Goal: Information Seeking & Learning: Learn about a topic

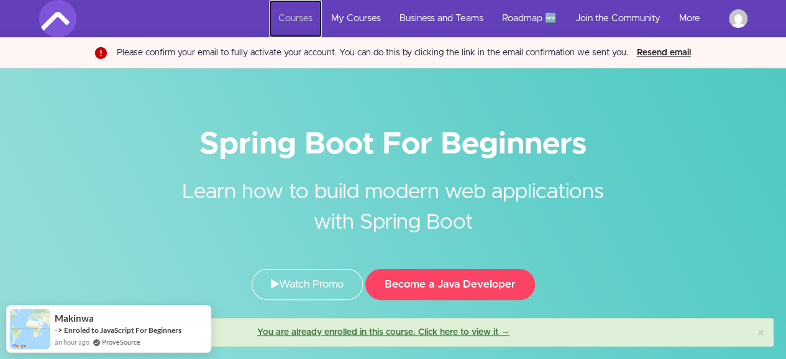
click at [298, 11] on link "Courses" at bounding box center [295, 18] width 53 height 37
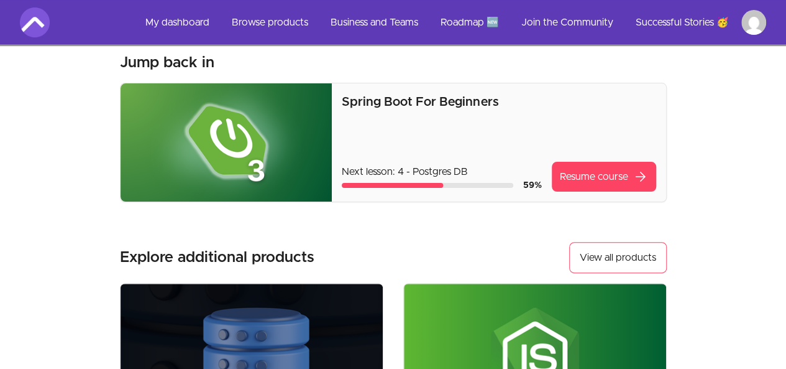
scroll to position [57, 0]
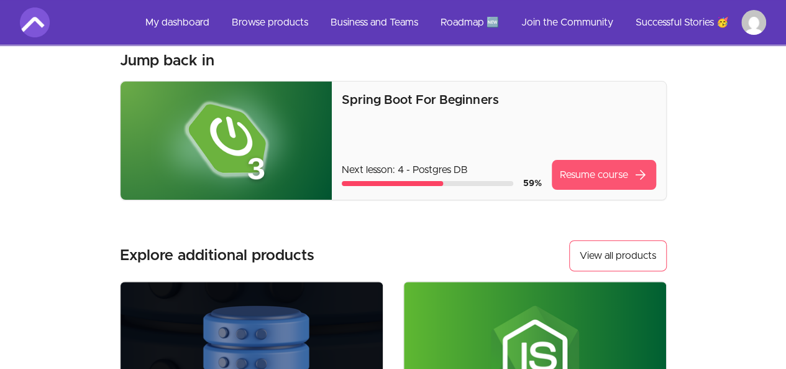
click at [612, 173] on link "Resume course arrow_forward" at bounding box center [604, 175] width 104 height 30
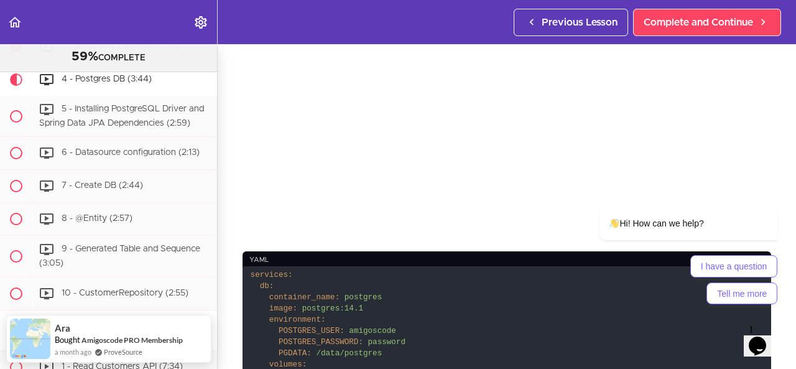
click at [326, 242] on section "Spring Boot For Beginners 59% COMPLETE Intro 1 - Intro (0:41) 2 - Join the Comm…" at bounding box center [398, 206] width 796 height 324
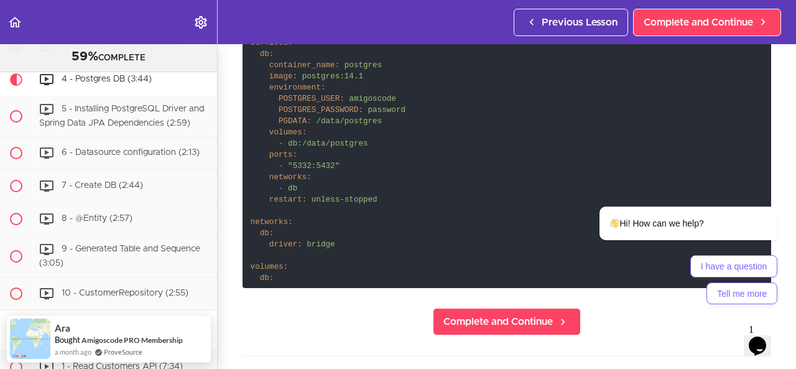
scroll to position [418, 0]
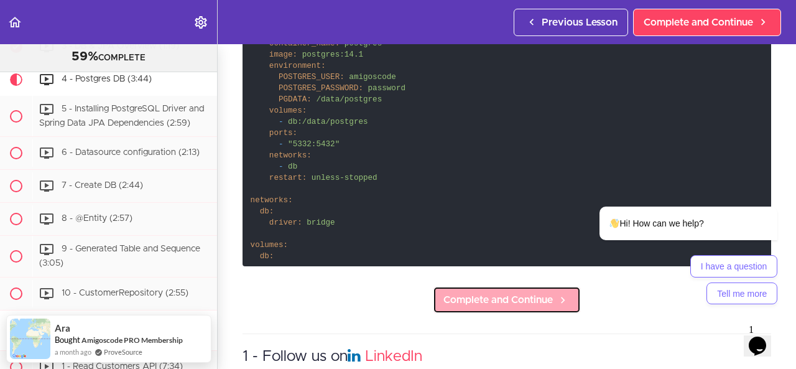
click at [467, 286] on link "Complete and Continue" at bounding box center [507, 299] width 148 height 27
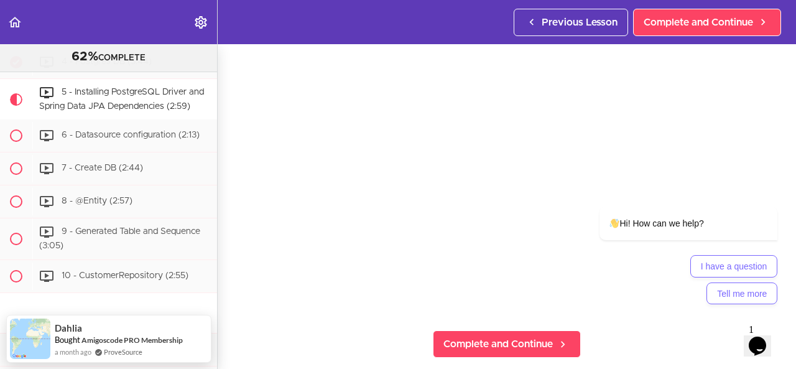
scroll to position [92, 0]
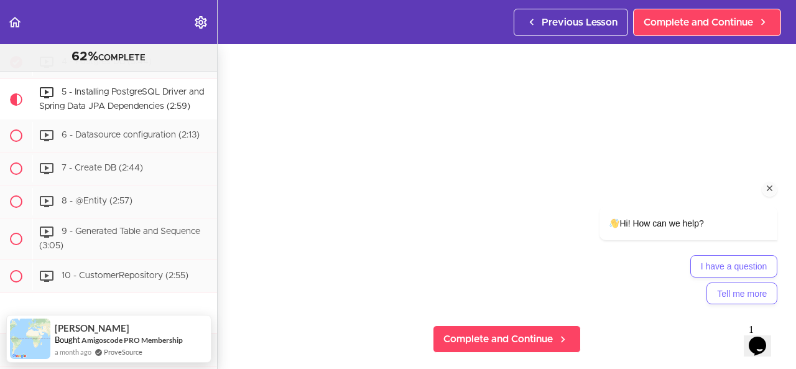
click at [770, 187] on icon "Chat attention grabber" at bounding box center [769, 188] width 11 height 11
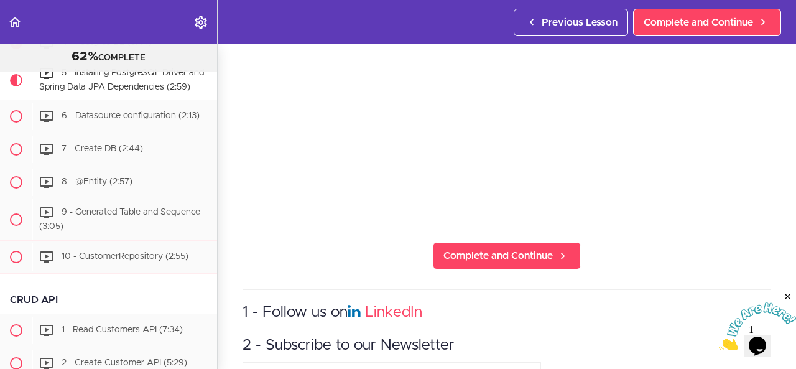
scroll to position [175, 0]
